Goal: Transaction & Acquisition: Purchase product/service

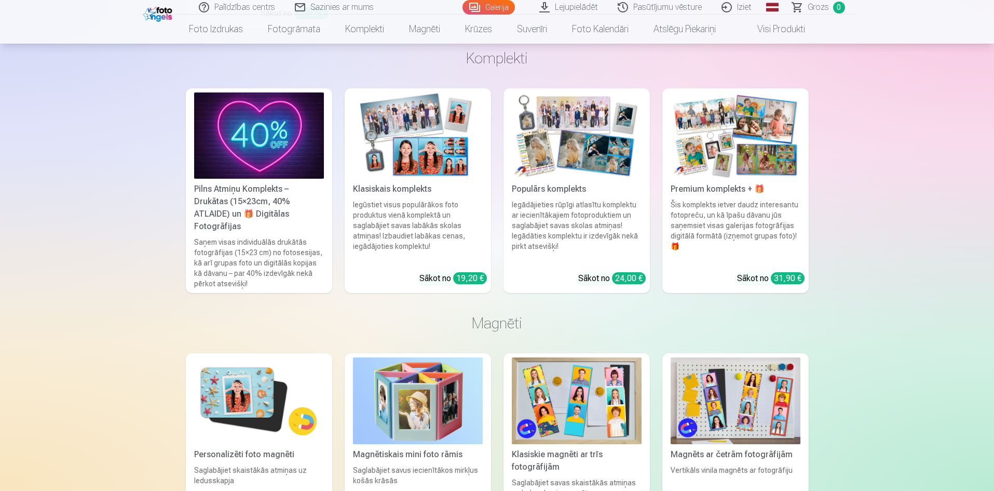
scroll to position [3998, 0]
click at [422, 175] on img at bounding box center [418, 136] width 130 height 87
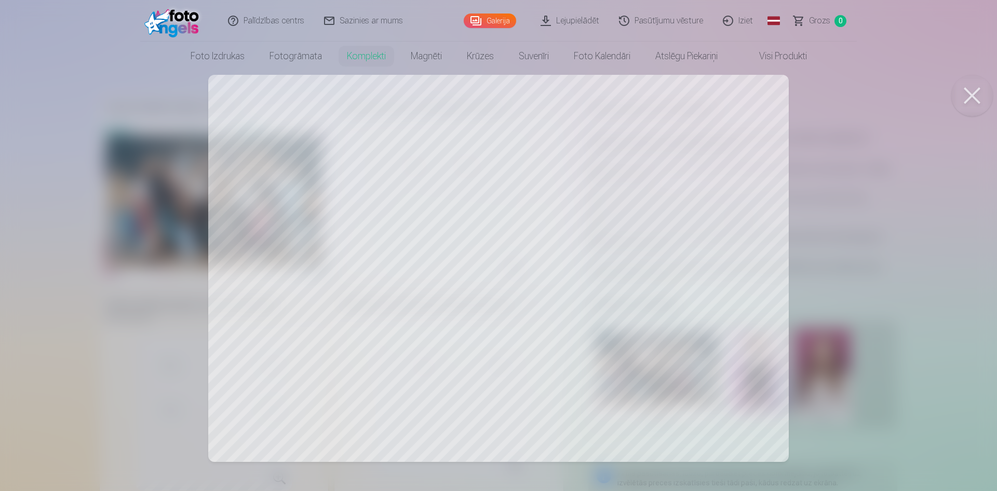
click at [627, 330] on div at bounding box center [498, 245] width 997 height 491
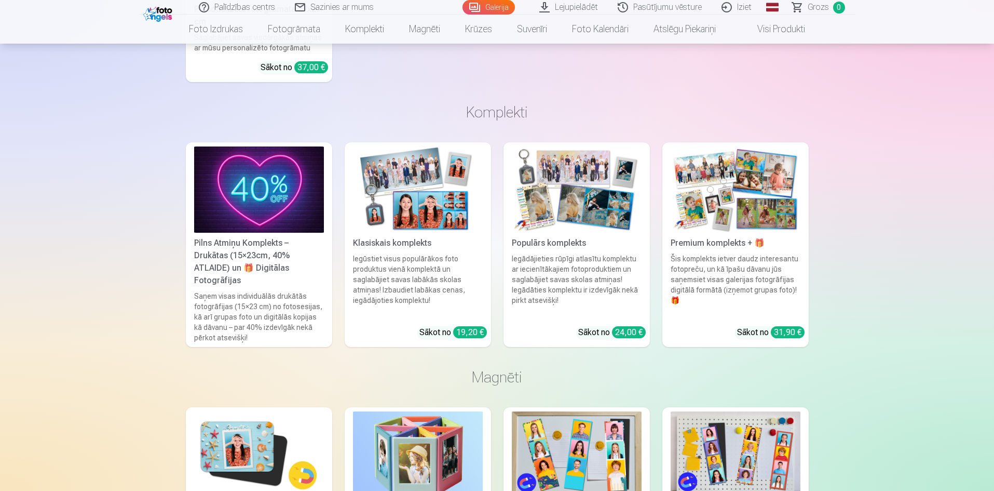
scroll to position [3946, 0]
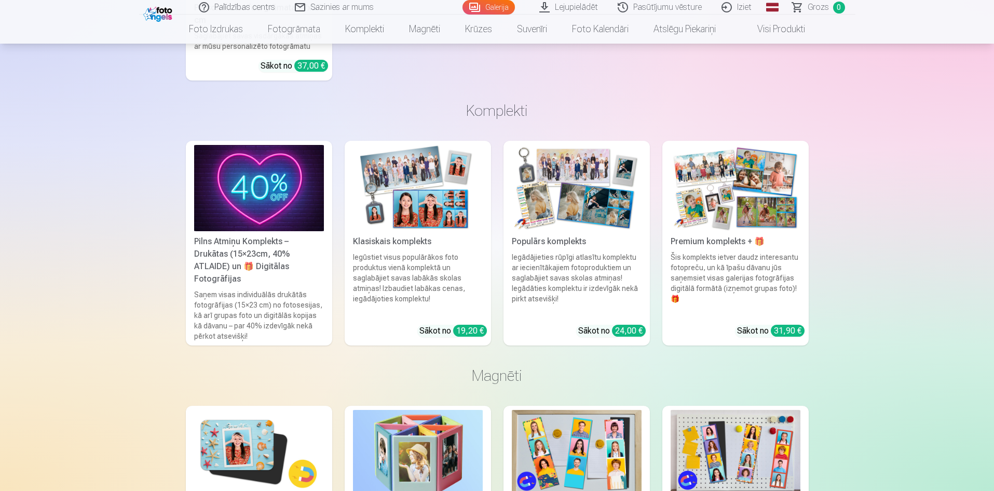
click at [562, 218] on img at bounding box center [577, 188] width 130 height 87
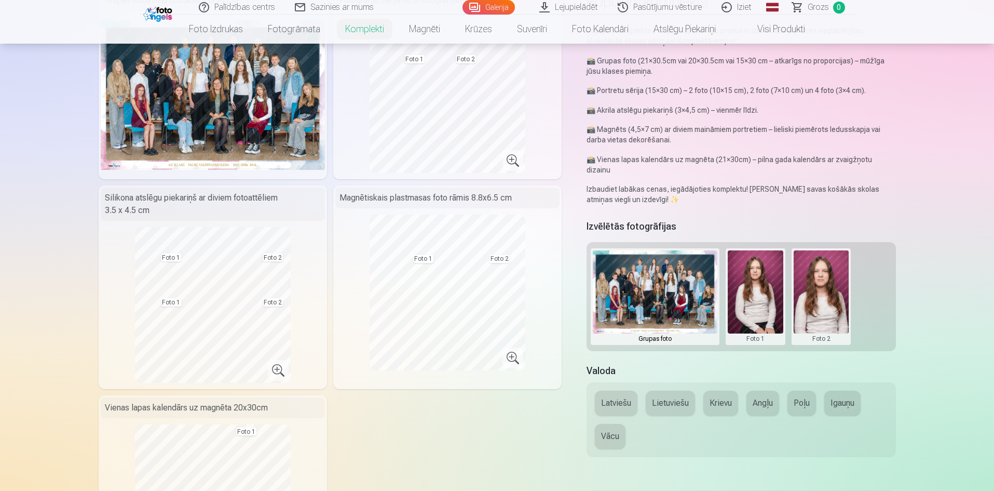
scroll to position [104, 0]
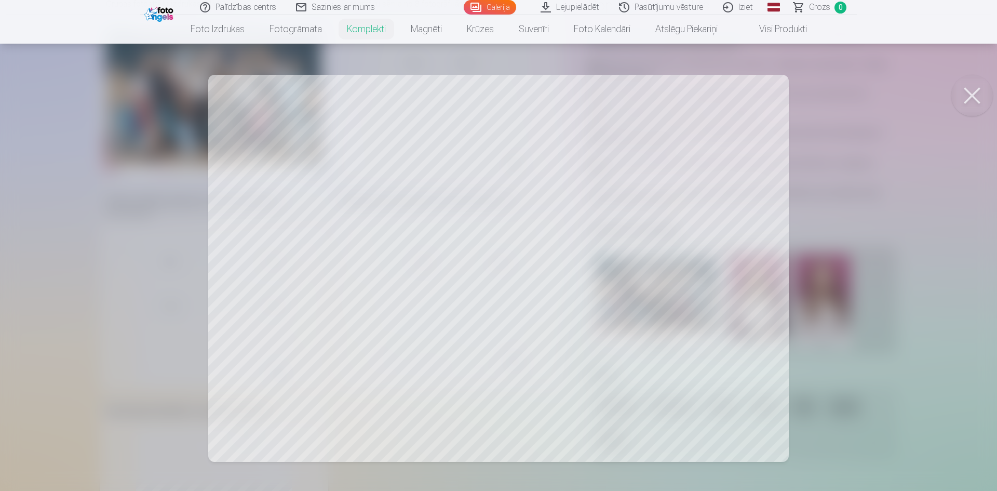
click at [346, 229] on div at bounding box center [498, 245] width 997 height 491
